Goal: Navigation & Orientation: Understand site structure

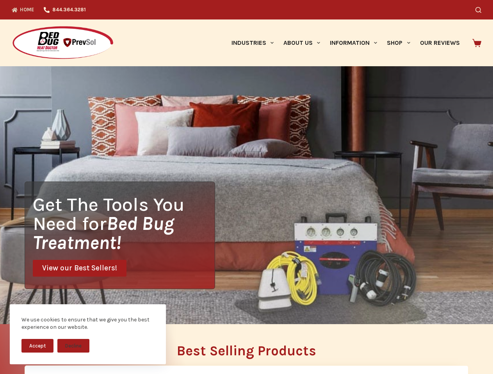
click at [246, 187] on div "Get The Tools You Need for Bed Bug Treatment! View our Best Sellers!" at bounding box center [246, 195] width 493 height 258
click at [37, 346] on button "Accept" at bounding box center [37, 346] width 32 height 14
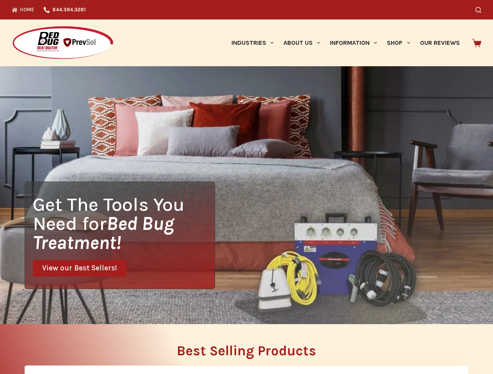
click at [73, 346] on button "Decline" at bounding box center [73, 352] width 32 height 14
click at [481, 10] on icon "Search" at bounding box center [478, 10] width 6 height 6
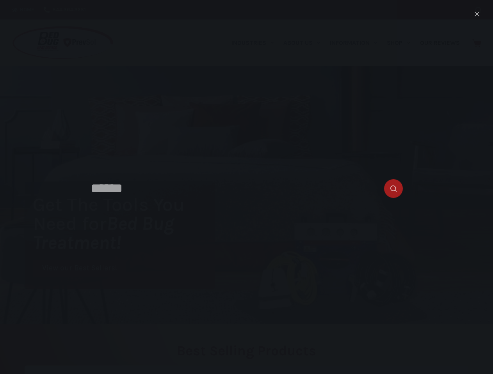
click at [255, 43] on link "Industries" at bounding box center [252, 42] width 52 height 47
click at [305, 43] on link "About Us" at bounding box center [301, 42] width 46 height 47
